Goal: Use online tool/utility: Utilize a website feature to perform a specific function

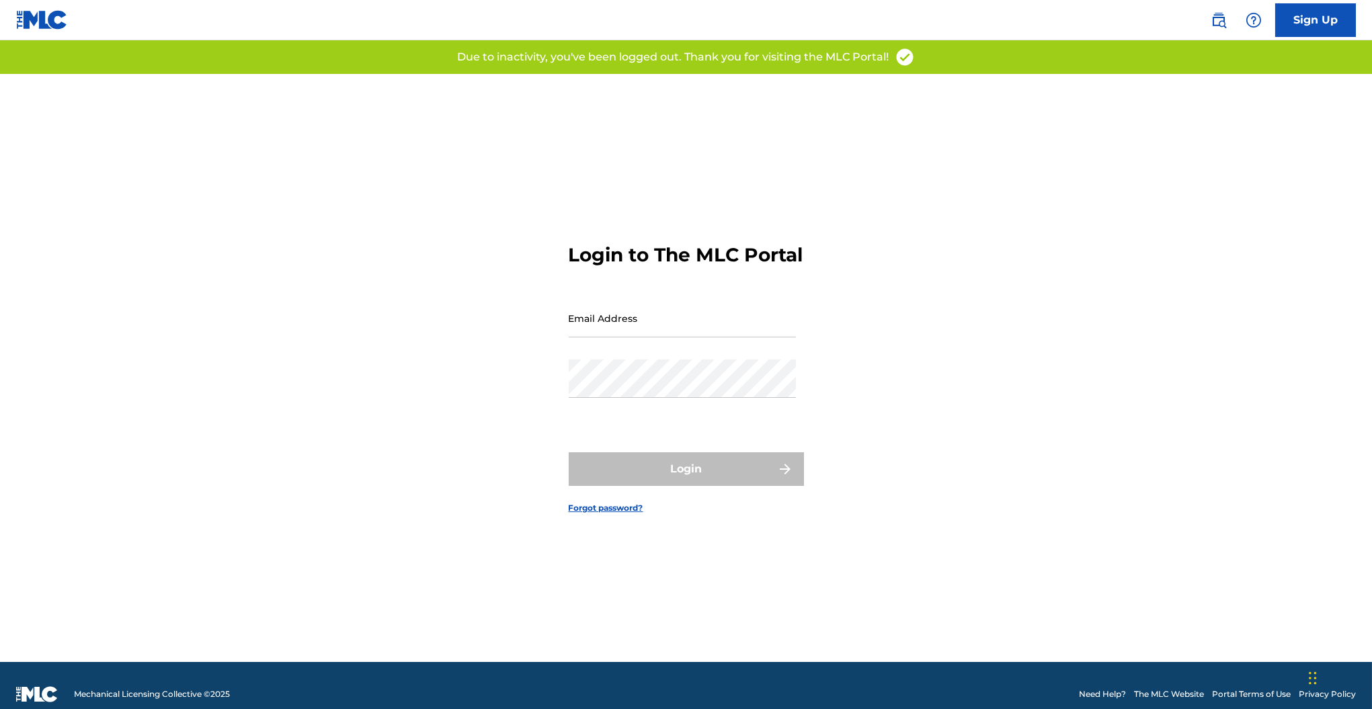
click at [635, 323] on input "Email Address" at bounding box center [682, 318] width 227 height 38
type input "[PERSON_NAME][EMAIL_ADDRESS][DOMAIN_NAME]"
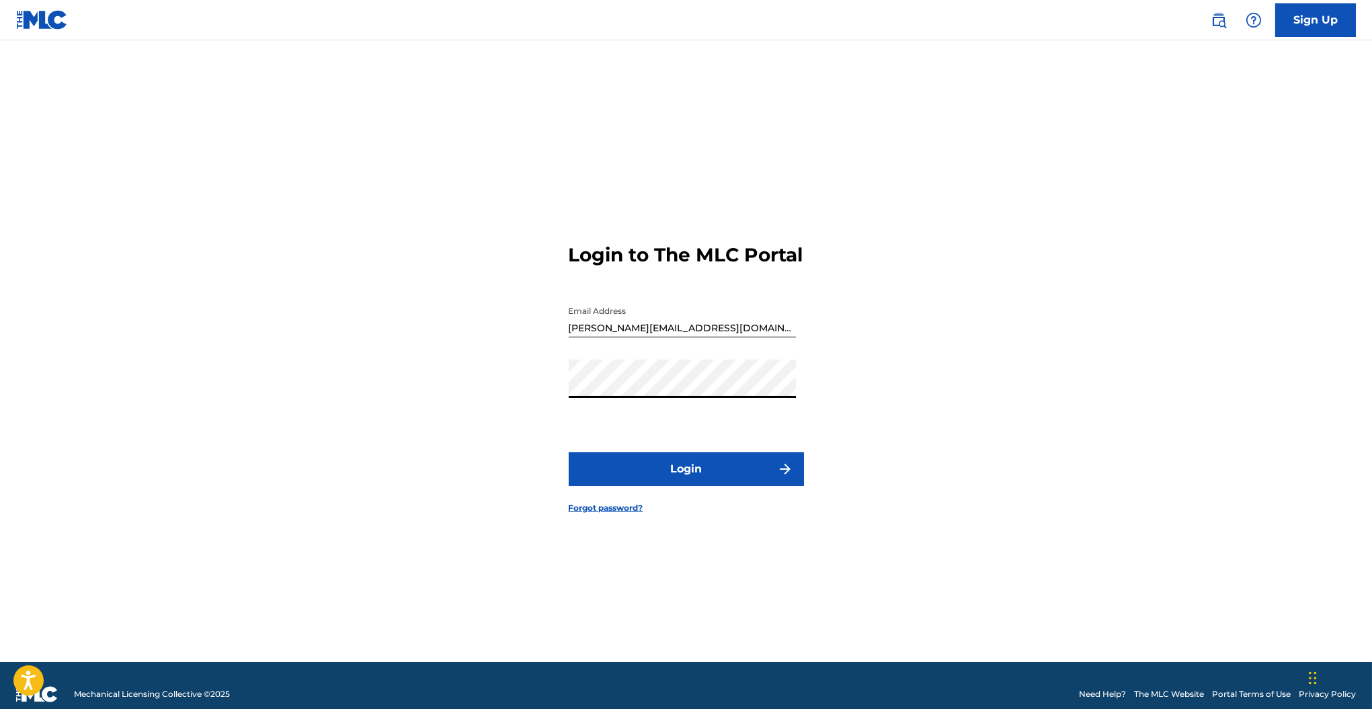
click at [569, 452] on button "Login" at bounding box center [686, 469] width 235 height 34
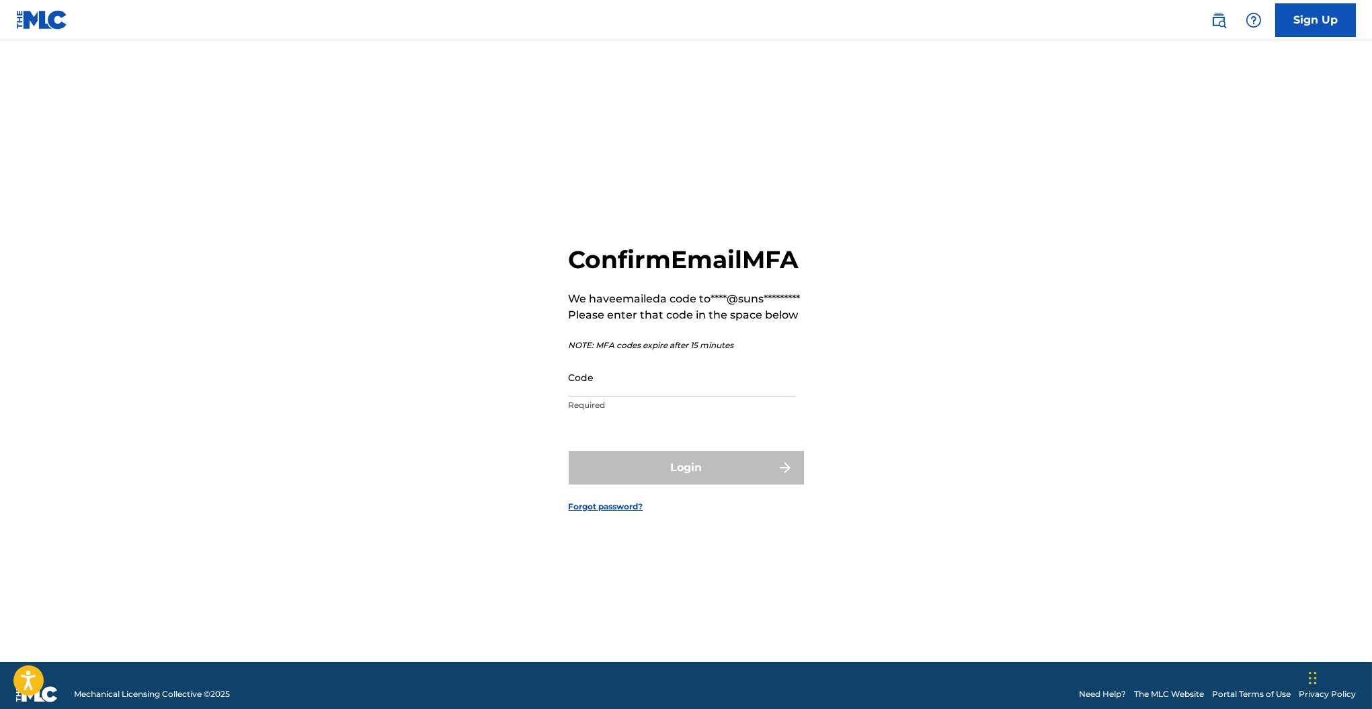
click at [608, 397] on input "Code" at bounding box center [682, 377] width 227 height 38
paste input "158227"
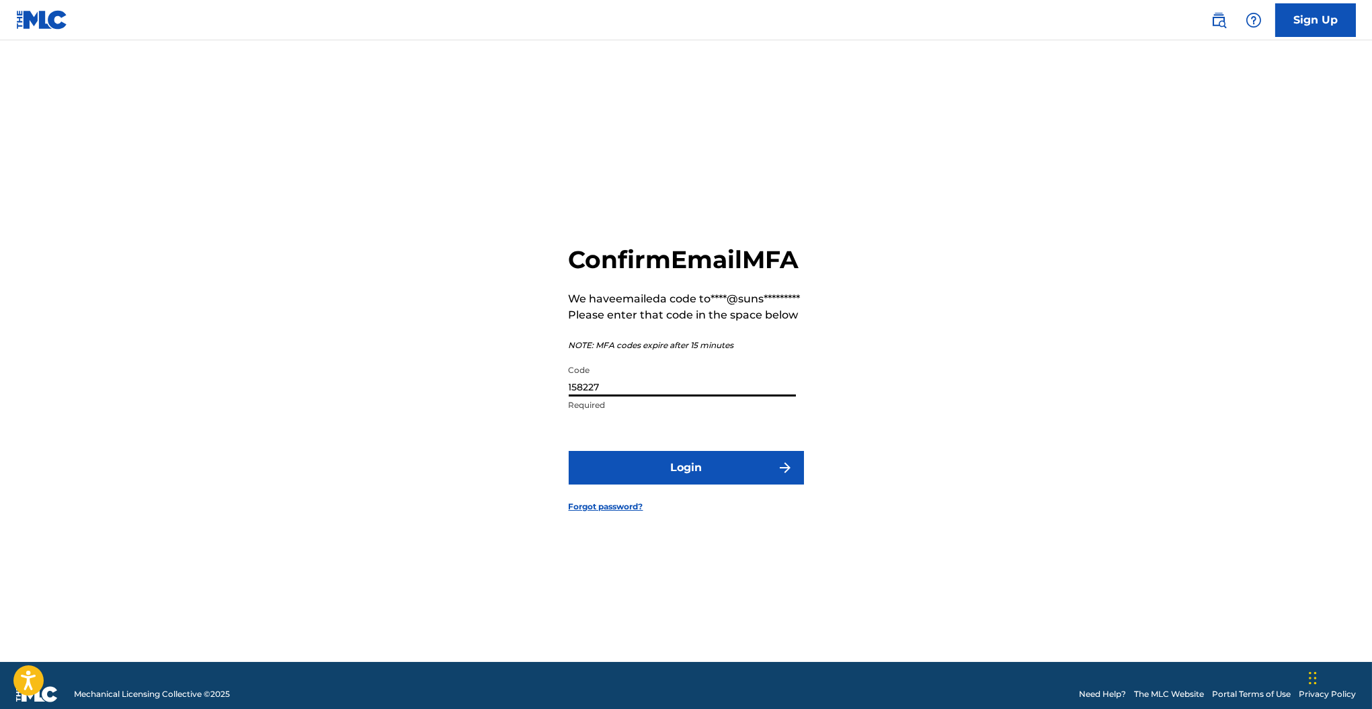
type input "158227"
click at [637, 478] on button "Login" at bounding box center [686, 468] width 235 height 34
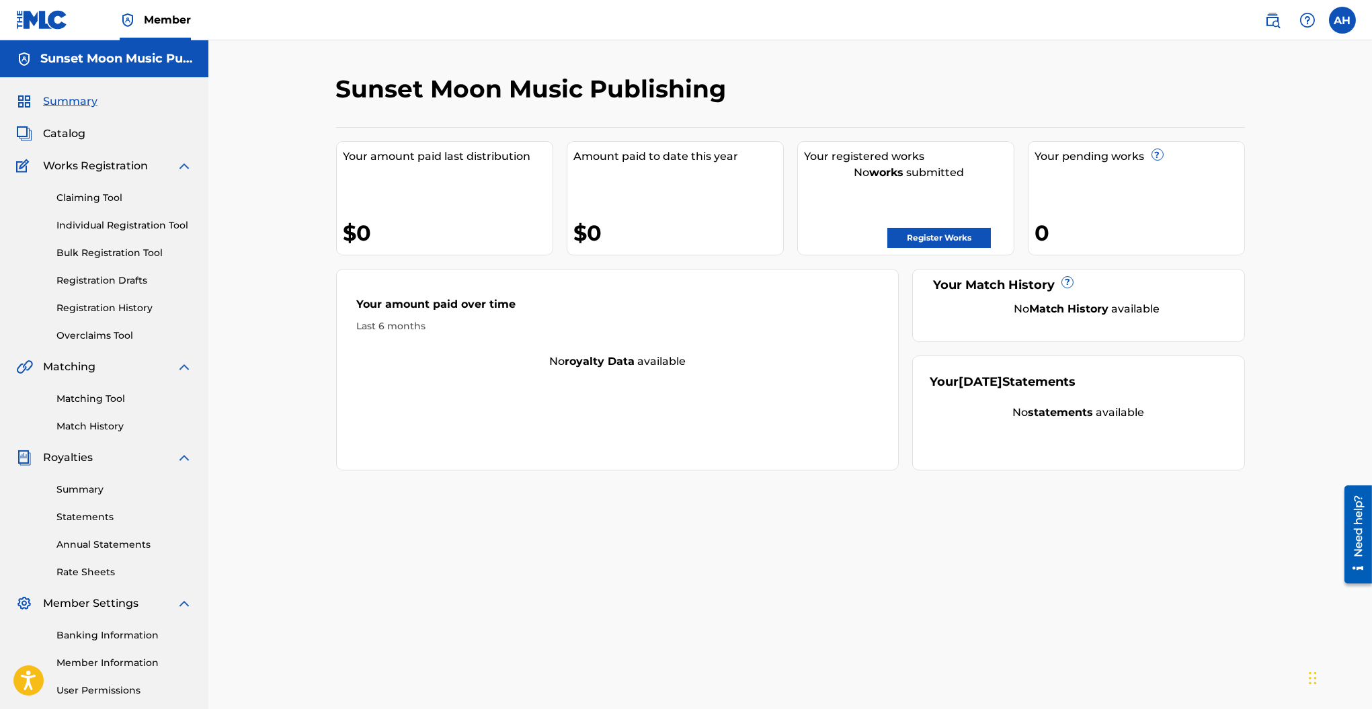
click at [106, 392] on link "Matching Tool" at bounding box center [124, 399] width 136 height 14
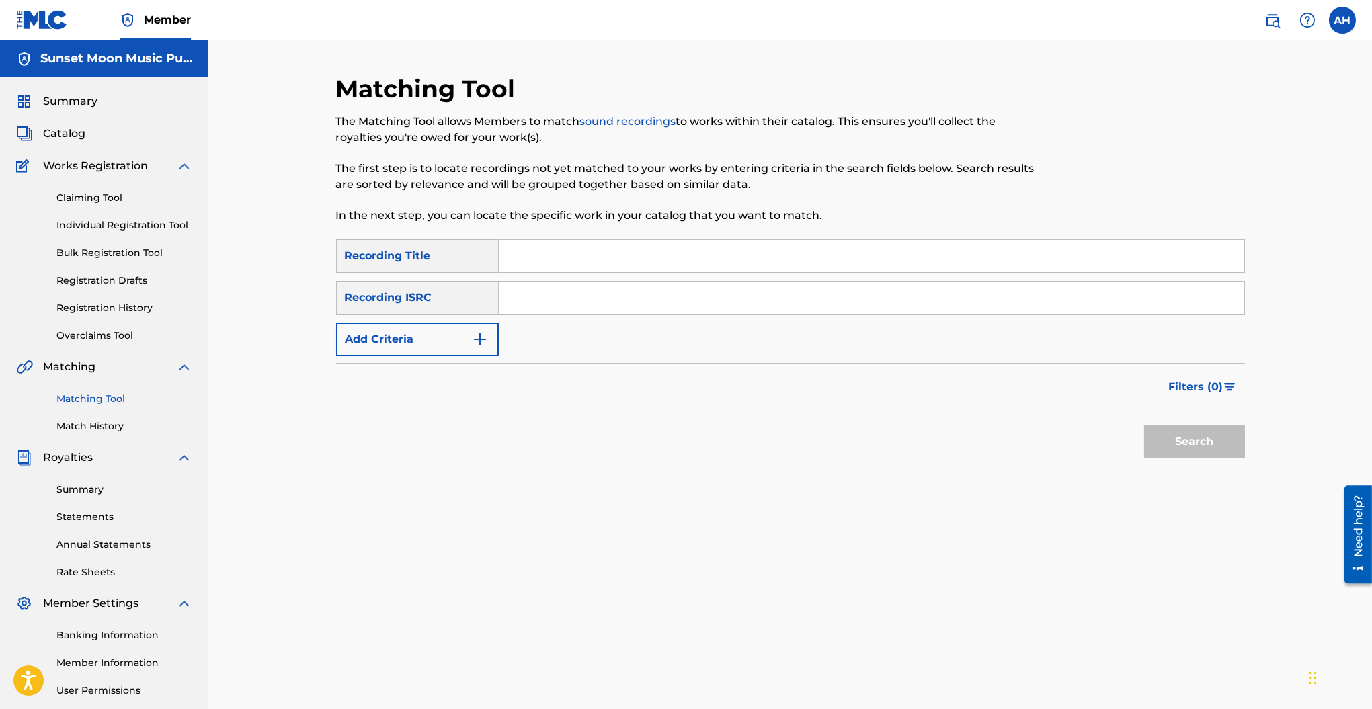
click at [448, 343] on button "Add Criteria" at bounding box center [417, 340] width 163 height 34
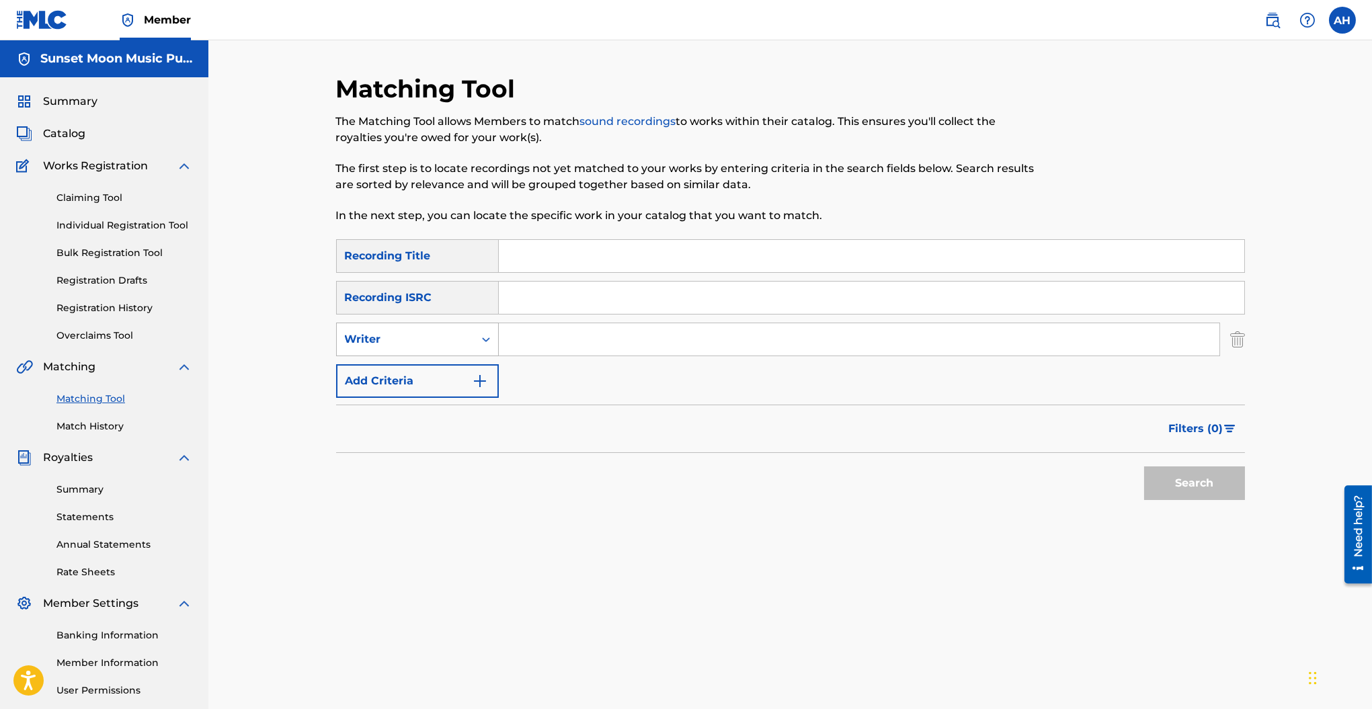
click at [417, 351] on div "Writer" at bounding box center [405, 340] width 137 height 26
click at [415, 375] on div "Recording Artist" at bounding box center [417, 373] width 161 height 34
click at [525, 351] on input "Search Form" at bounding box center [859, 339] width 720 height 32
type input "head cinema"
click at [1144, 466] on button "Search" at bounding box center [1194, 483] width 101 height 34
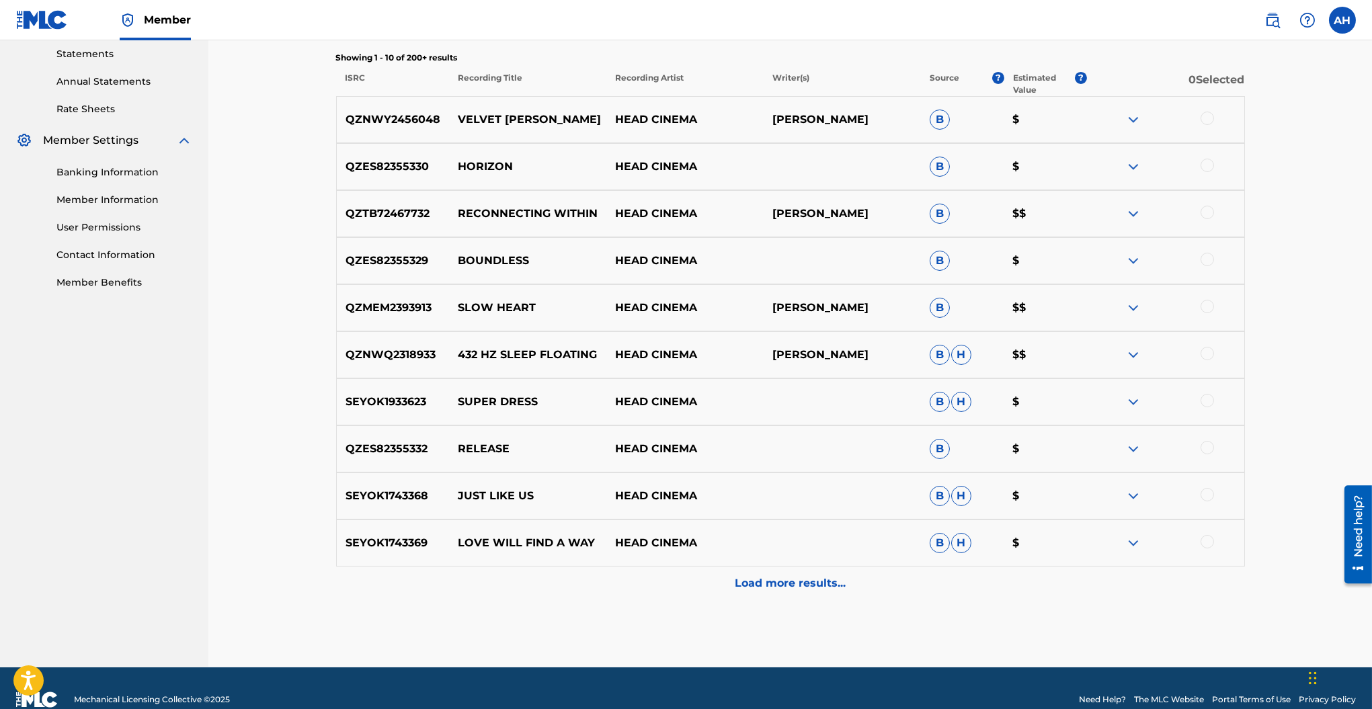
scroll to position [485, 0]
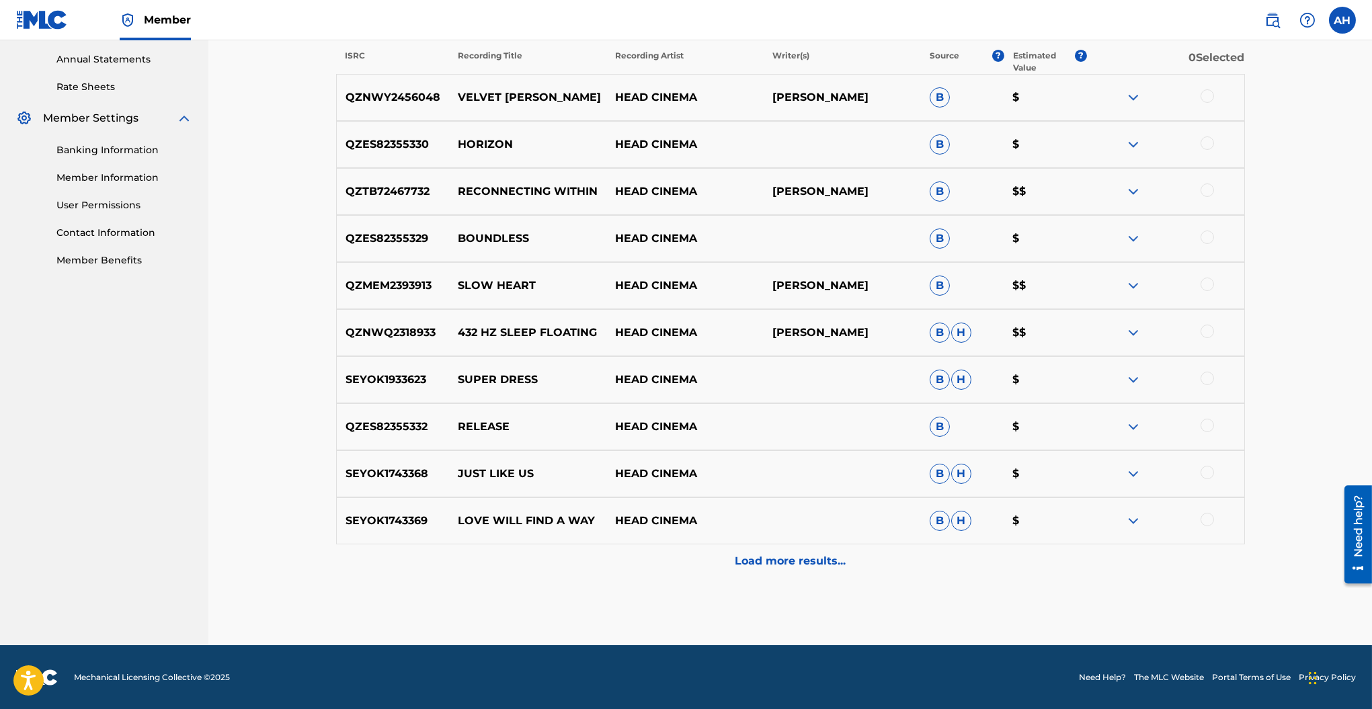
click at [765, 569] on div "Load more results..." at bounding box center [790, 561] width 909 height 34
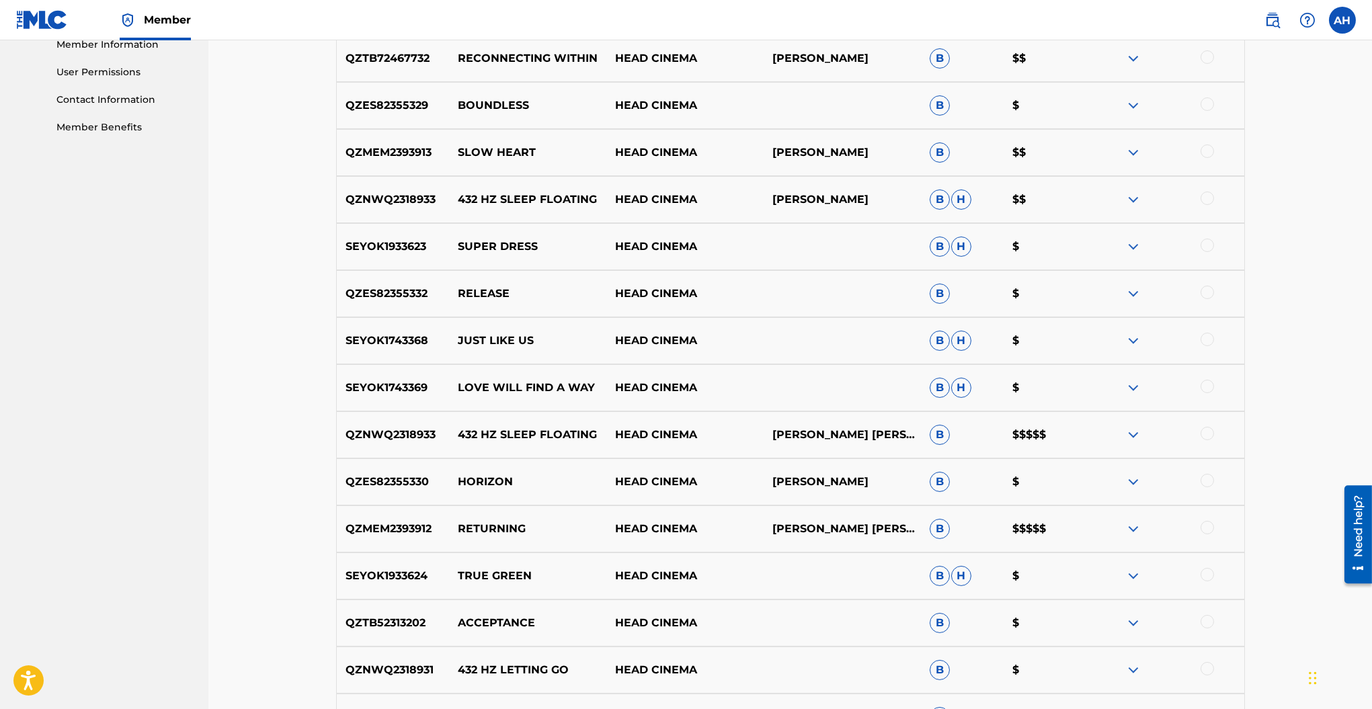
scroll to position [664, 0]
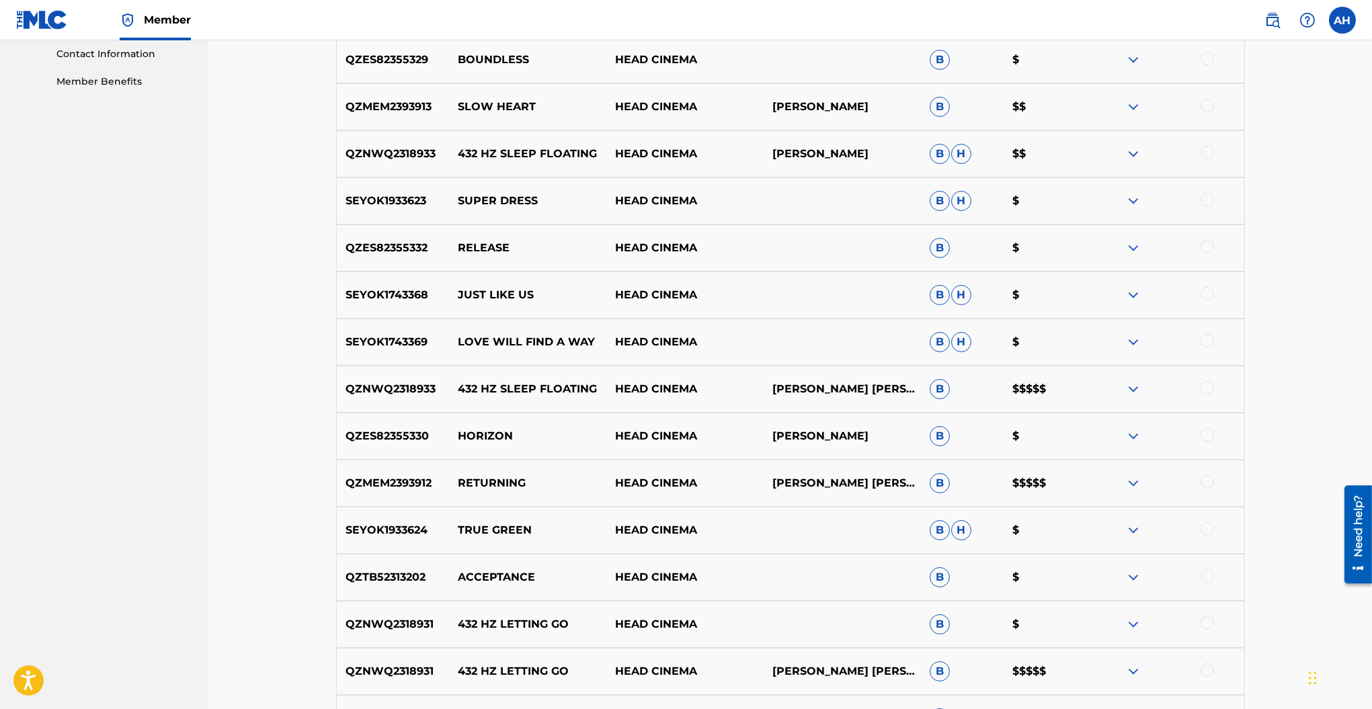
click at [819, 395] on p "[PERSON_NAME] [PERSON_NAME] (IPI: 00589791569)" at bounding box center [841, 389] width 157 height 16
copy p "00589791569"
